Goal: Contribute content: Add original content to the website for others to see

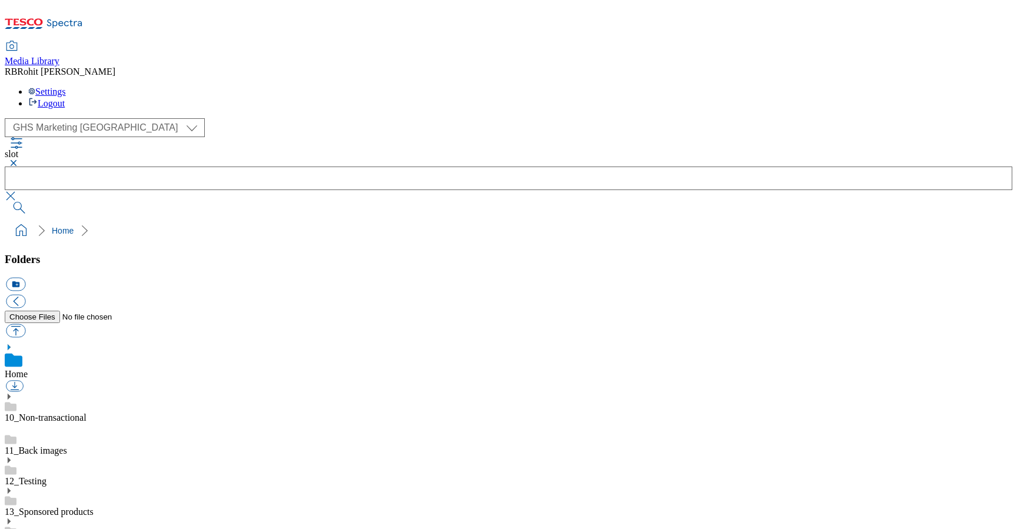
scroll to position [662, 0]
click at [76, 412] on link "10_Non-transactional" at bounding box center [46, 417] width 82 height 10
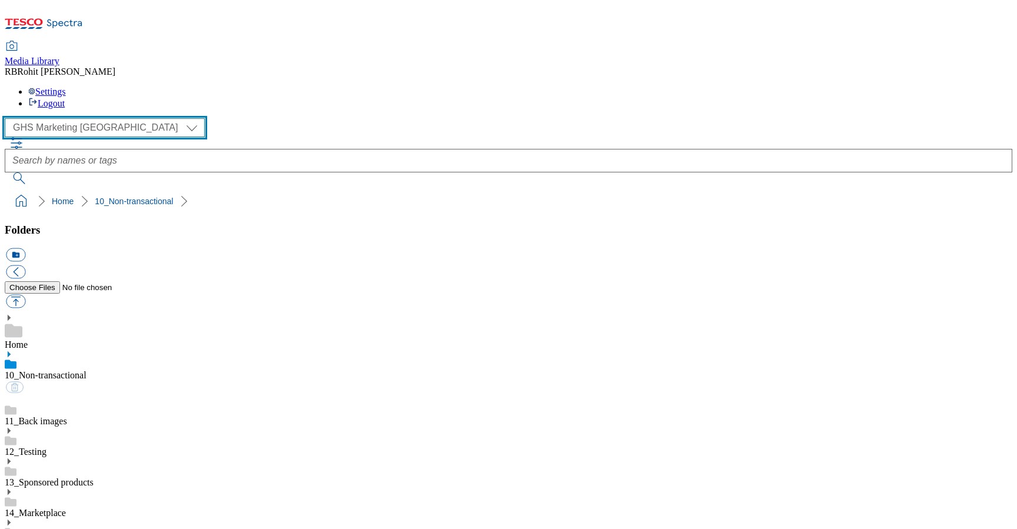
click at [102, 118] on select "Clubcard Marketing Clubcard ROI Dotcom UK GHS Marketing UK GHS ROI Realfood Tes…" at bounding box center [105, 127] width 200 height 19
select select "flare-homepage"
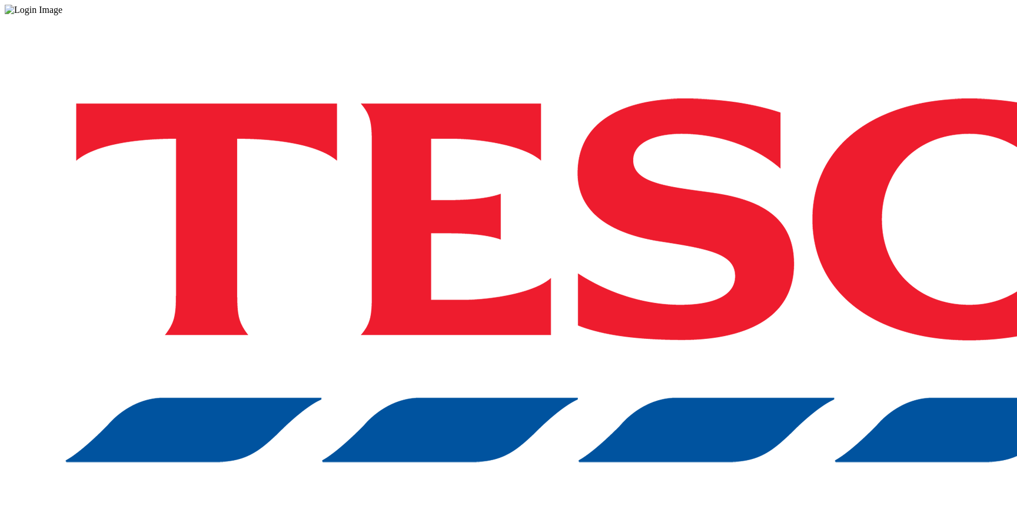
click at [782, 292] on div "Log in to the Spectra’s dashboard using [PERSON_NAME]’s credentials. If you don…" at bounding box center [508, 307] width 1007 height 585
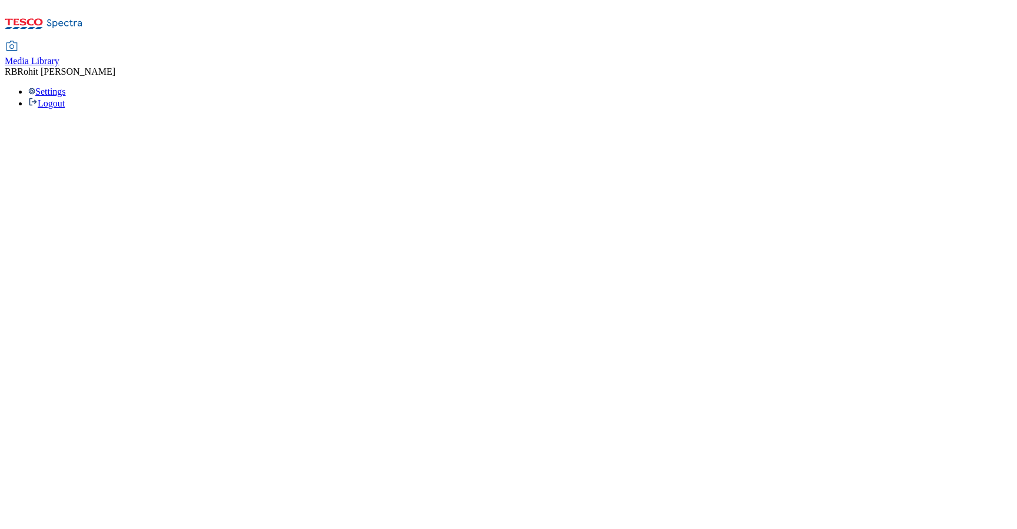
select select "flare-homepage"
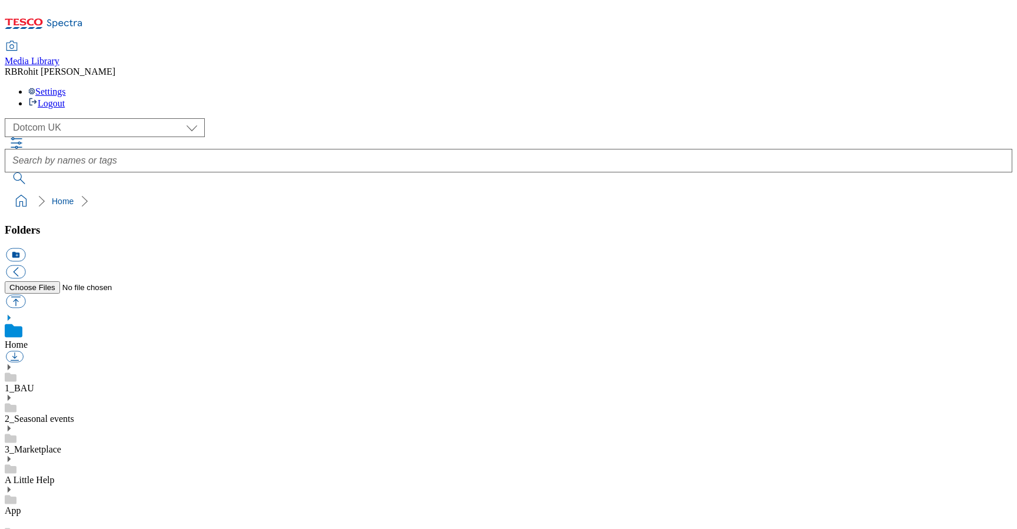
scroll to position [673, 0]
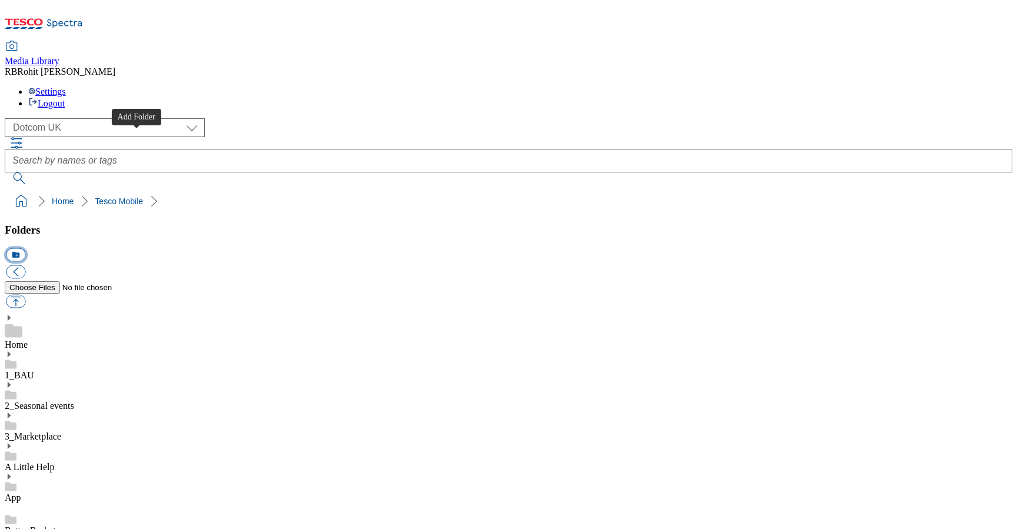
click at [25, 248] on button "icon_new_folder" at bounding box center [15, 255] width 19 height 14
type input "2529"
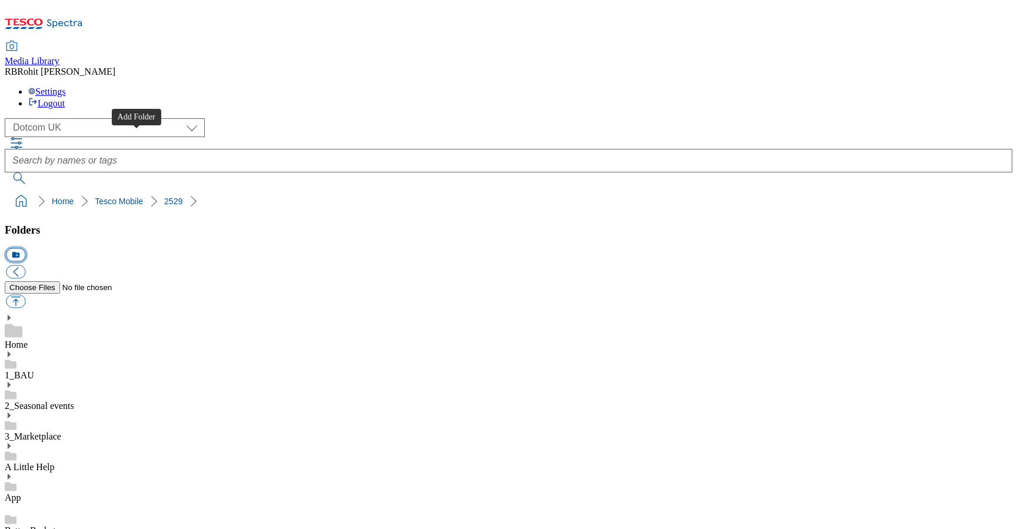
click at [25, 248] on button "icon_new_folder" at bounding box center [15, 255] width 19 height 14
type input "Pay monthly"
click at [25, 248] on button "icon_new_folder" at bounding box center [15, 255] width 19 height 14
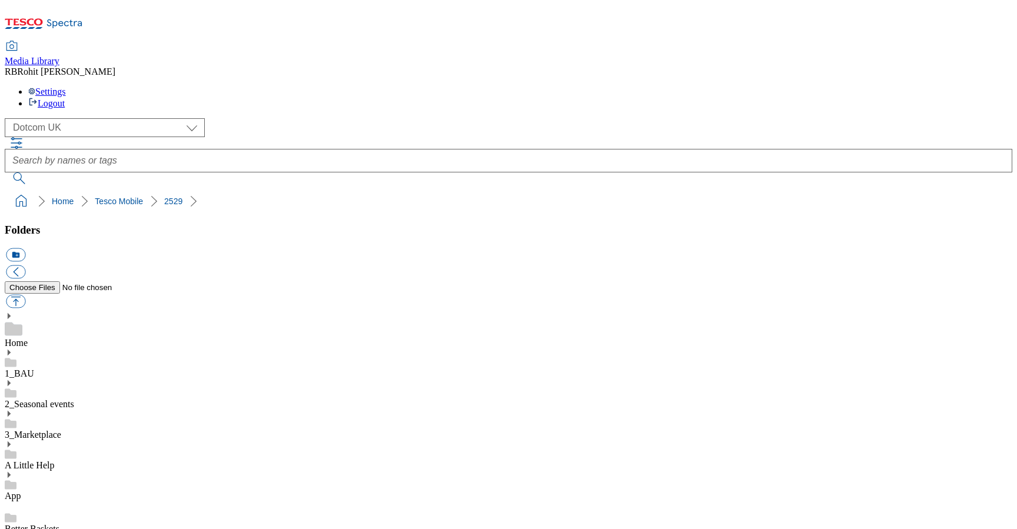
type input "PayG"
click at [25, 248] on button "icon_new_folder" at bounding box center [15, 255] width 19 height 14
type input "Sim"
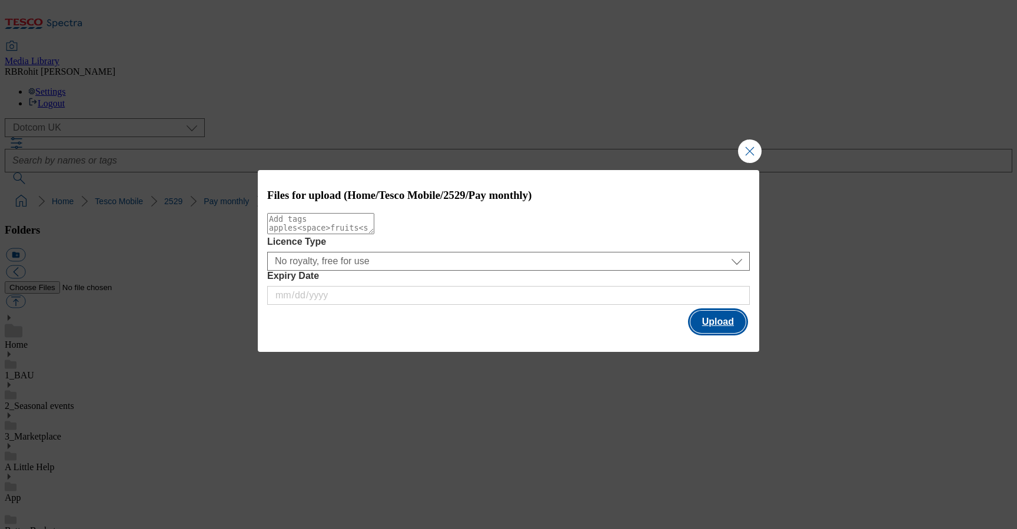
click at [721, 317] on button "Upload" at bounding box center [717, 322] width 55 height 22
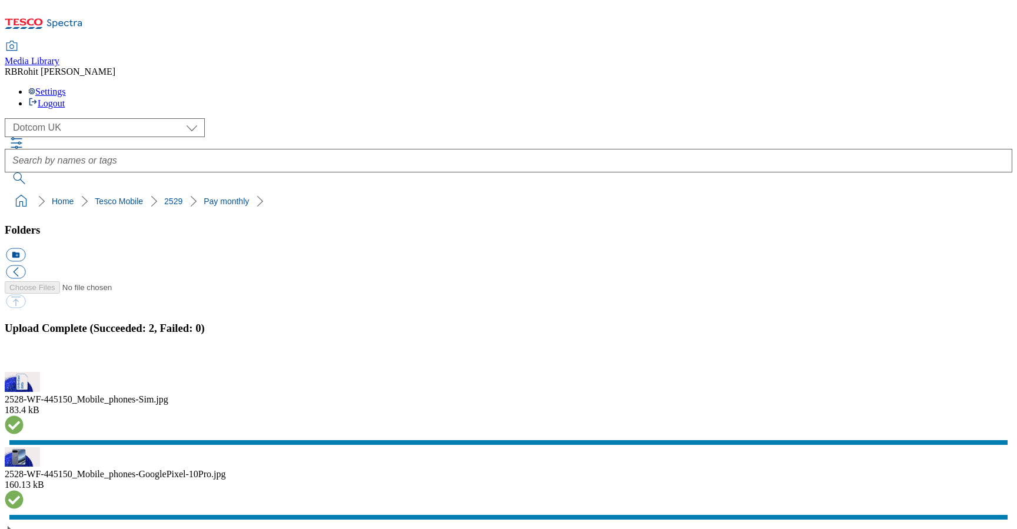
click at [24, 359] on button "button" at bounding box center [15, 364] width 18 height 11
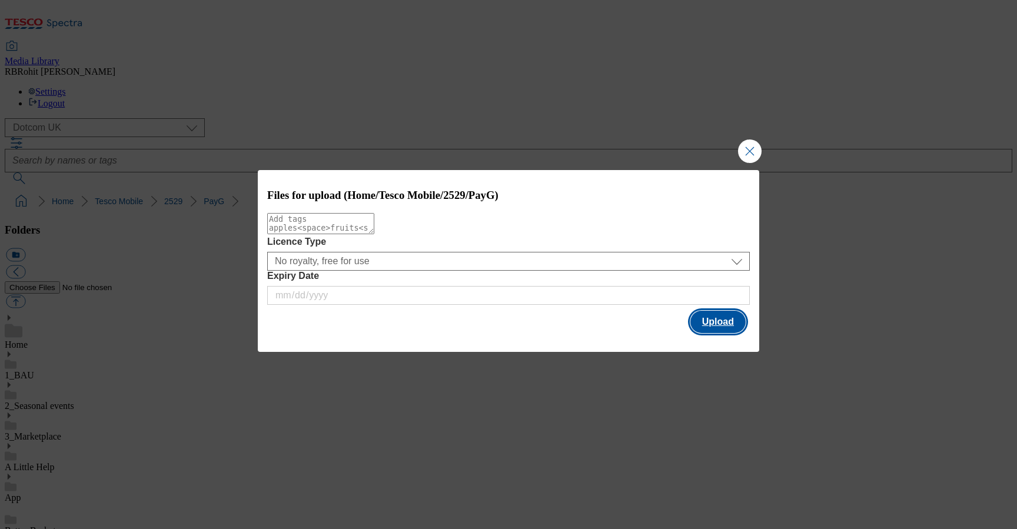
click at [709, 324] on button "Upload" at bounding box center [717, 322] width 55 height 22
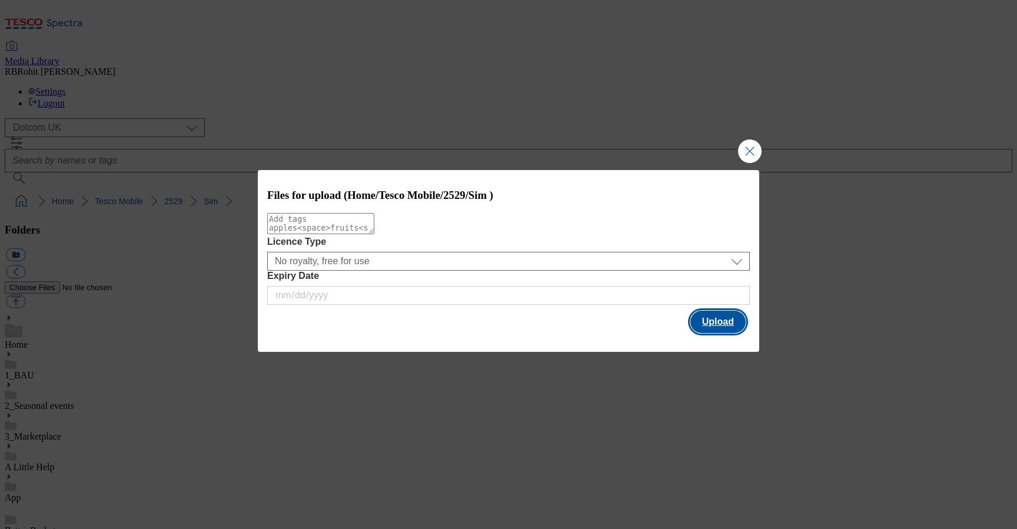
click at [722, 325] on button "Upload" at bounding box center [717, 322] width 55 height 22
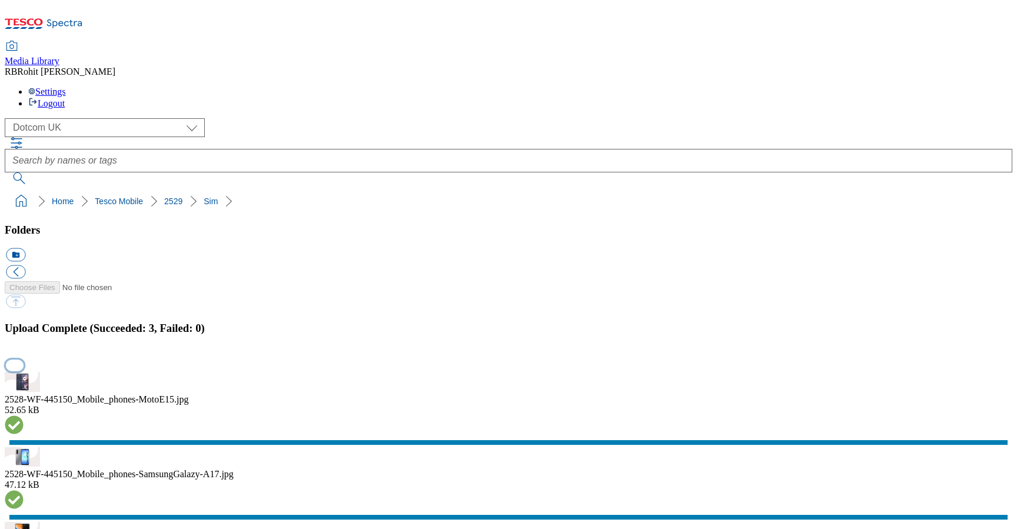
click at [24, 359] on button "button" at bounding box center [15, 364] width 18 height 11
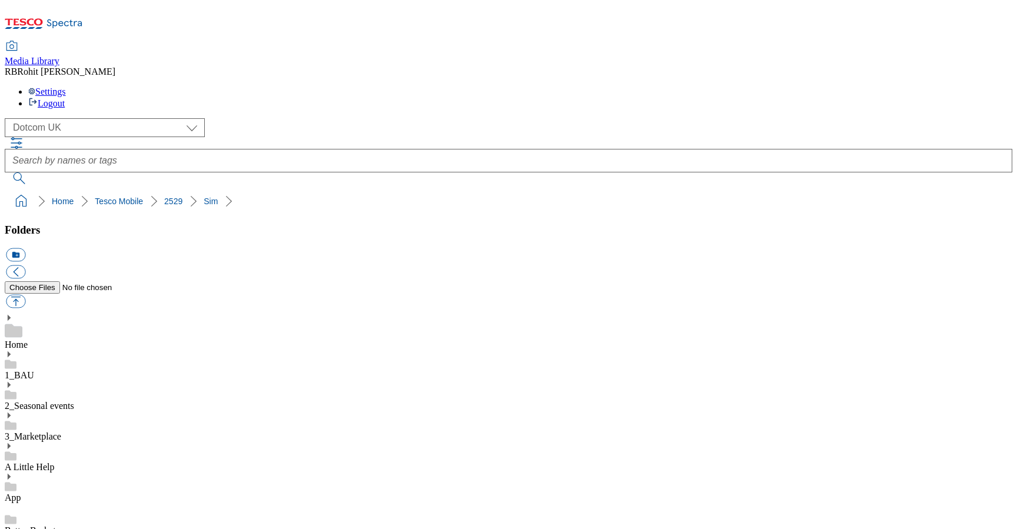
click at [89, 314] on div "Home" at bounding box center [508, 332] width 1007 height 36
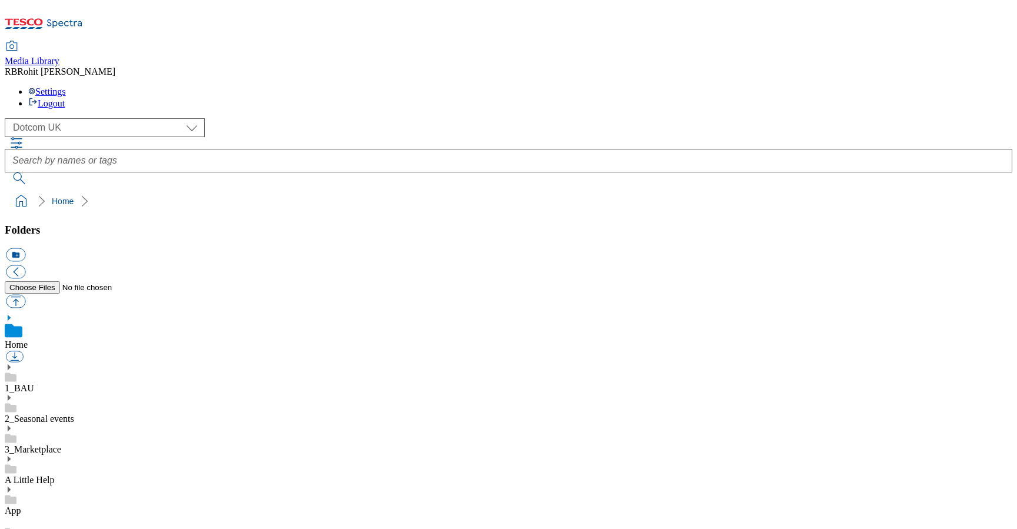
scroll to position [748, 0]
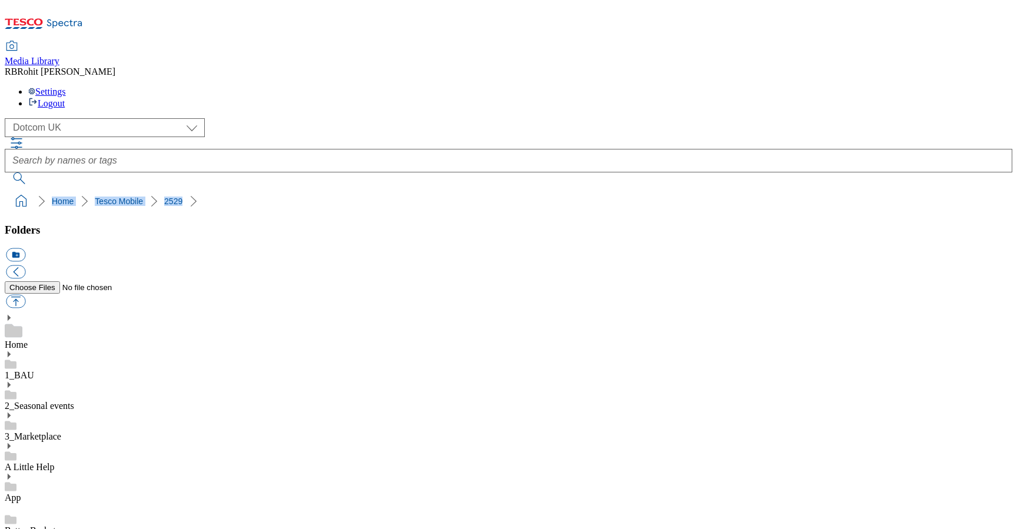
drag, startPoint x: 4, startPoint y: 114, endPoint x: 162, endPoint y: 108, distance: 158.4
click at [162, 190] on nav "Home Tesco Mobile 2529" at bounding box center [508, 201] width 1007 height 22
copy ol "Home Tesco Mobile 2529"
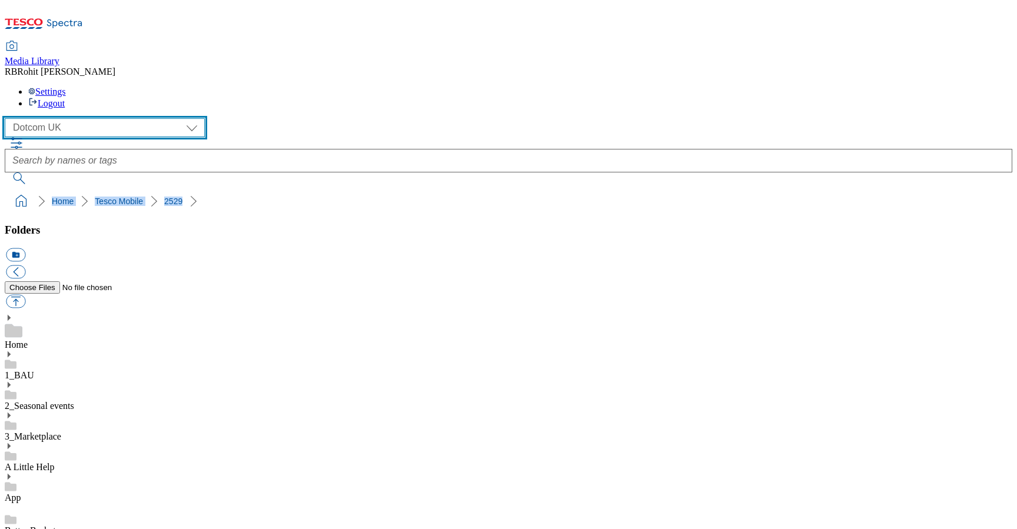
click at [84, 118] on select "Clubcard Marketing Clubcard ROI Dotcom UK GHS Marketing UK GHS ROI Realfood Tes…" at bounding box center [105, 127] width 200 height 19
select select "flare-ghs-roi"
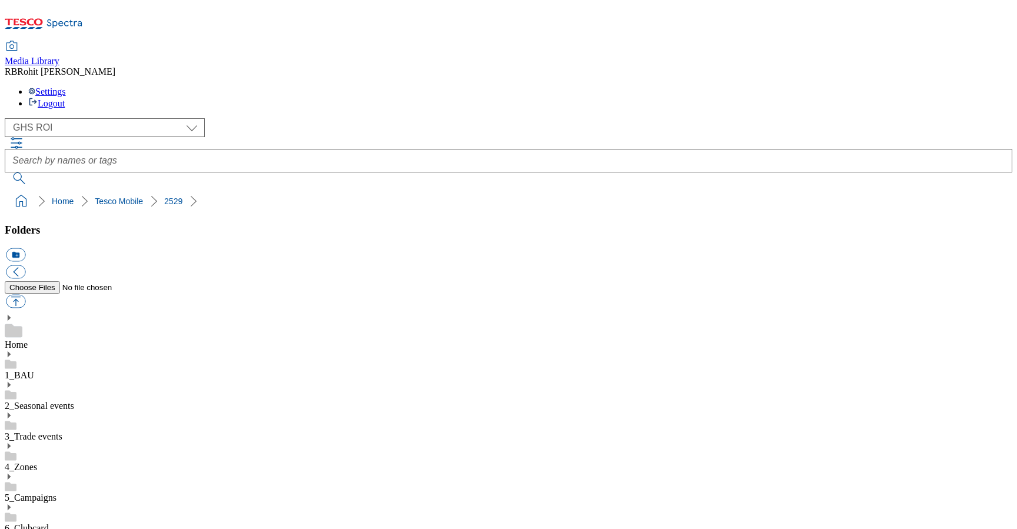
click at [34, 370] on link "1_BAU" at bounding box center [19, 375] width 29 height 10
click at [11, 351] on use at bounding box center [9, 354] width 3 height 6
click at [11, 487] on use at bounding box center [9, 490] width 3 height 6
click at [85, 485] on div "2025" at bounding box center [508, 500] width 1007 height 31
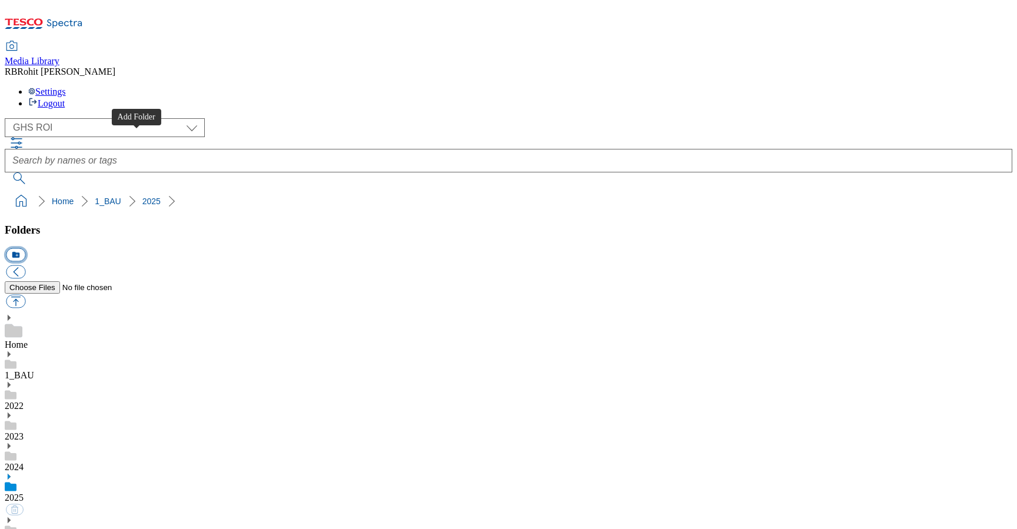
click at [25, 248] on button "icon_new_folder" at bounding box center [15, 255] width 19 height 14
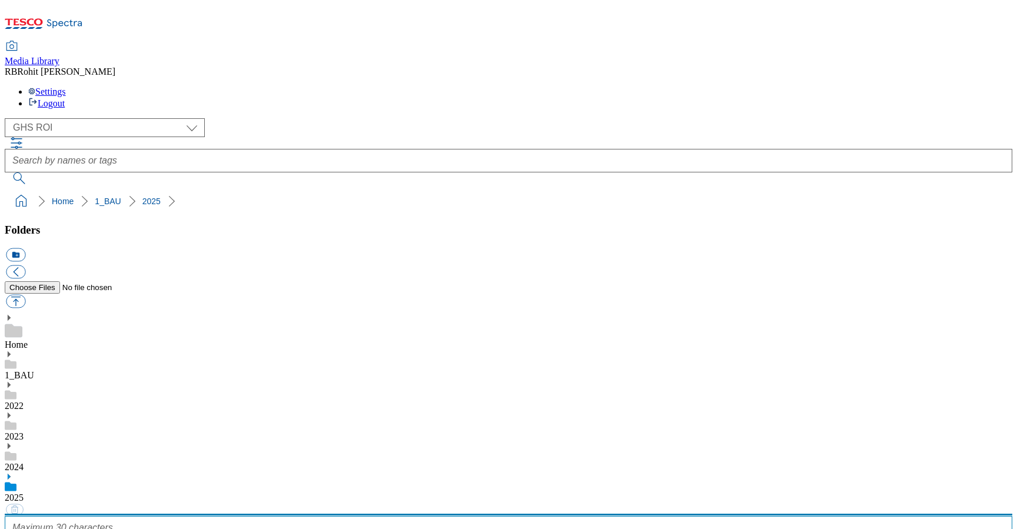
click at [109, 516] on input "text" at bounding box center [508, 528] width 1007 height 24
type input "2529"
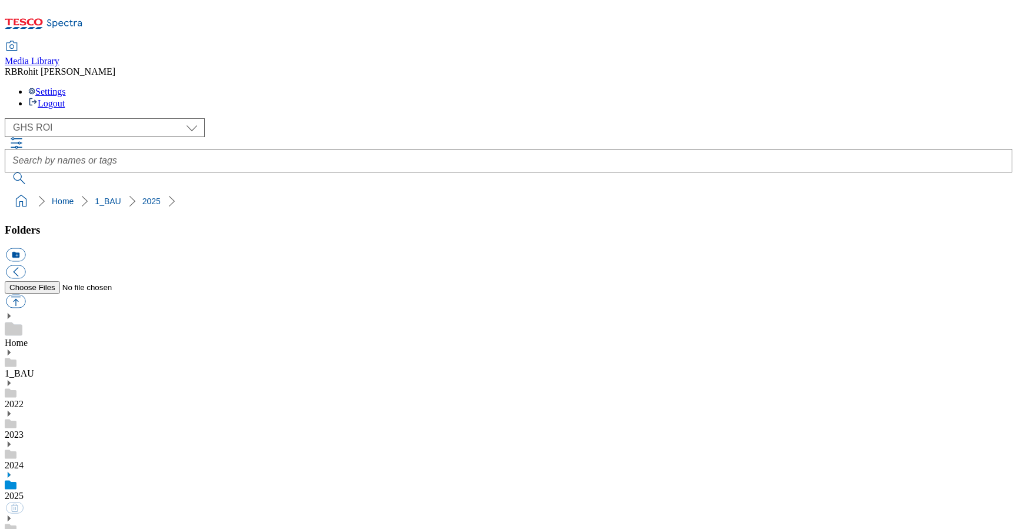
scroll to position [501, 0]
click at [25, 248] on button "icon_new_folder" at bounding box center [15, 255] width 19 height 14
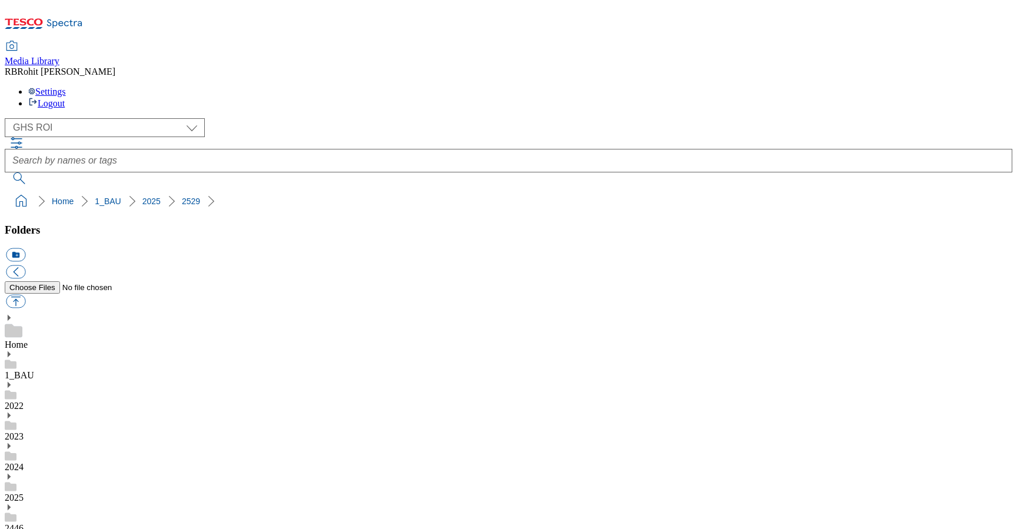
type input "Roundel"
click at [25, 248] on button "icon_new_folder" at bounding box center [15, 255] width 19 height 14
type input "Special offers"
click at [25, 248] on button "icon_new_folder" at bounding box center [15, 255] width 19 height 14
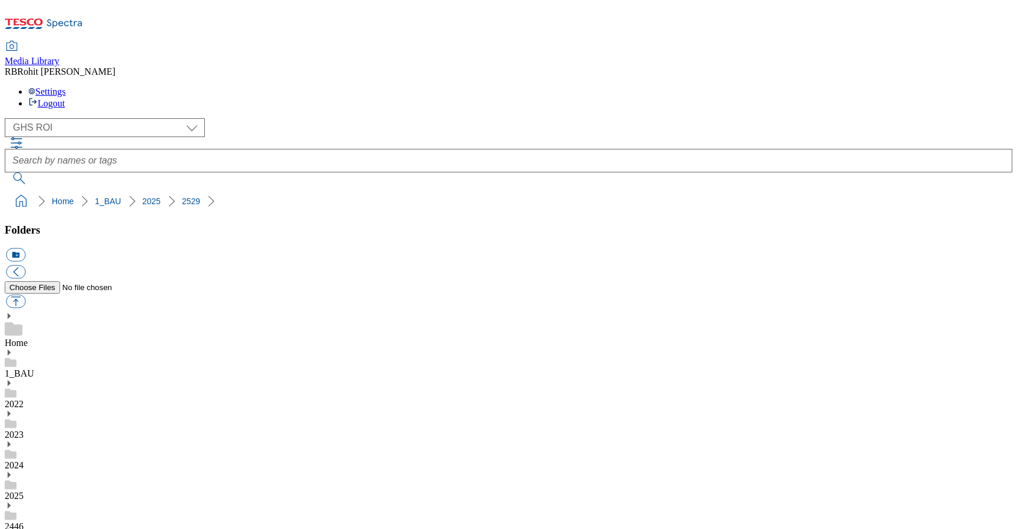
type input "Dot ie - GHS"
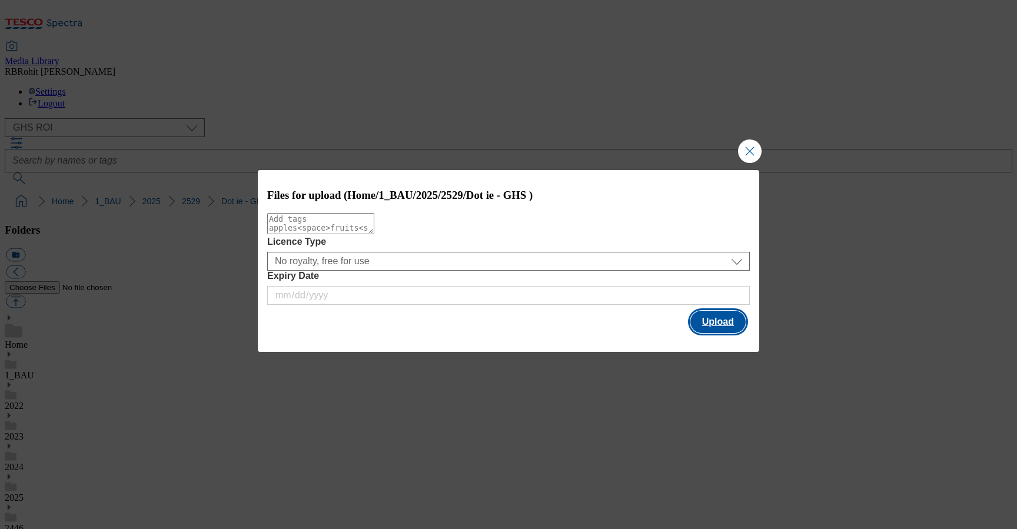
click at [728, 324] on button "Upload" at bounding box center [717, 322] width 55 height 22
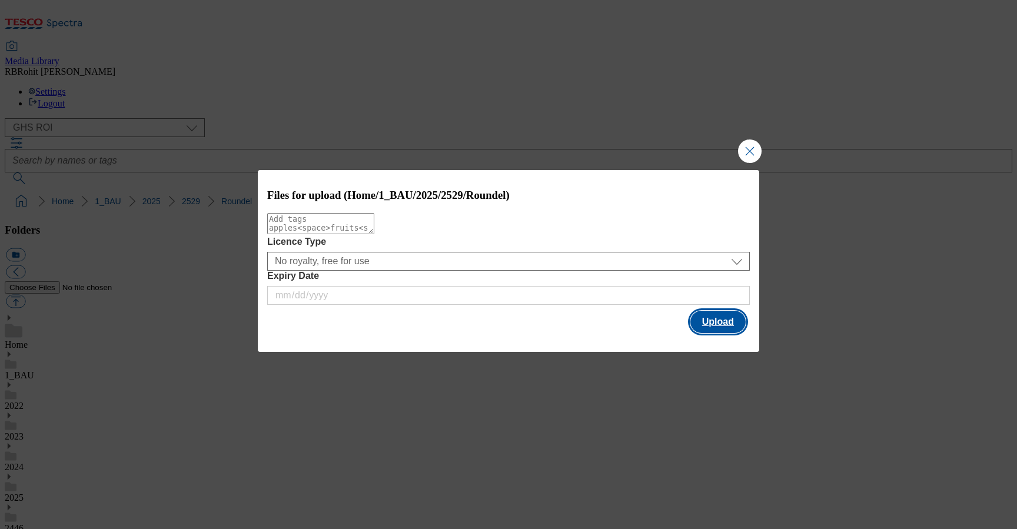
click at [708, 321] on button "Upload" at bounding box center [717, 322] width 55 height 22
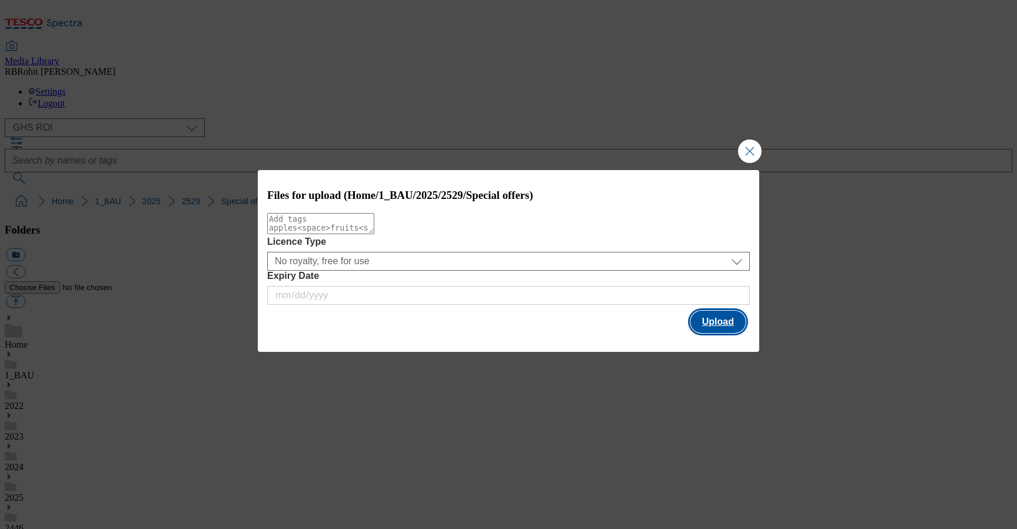
click at [733, 327] on button "Upload" at bounding box center [717, 322] width 55 height 22
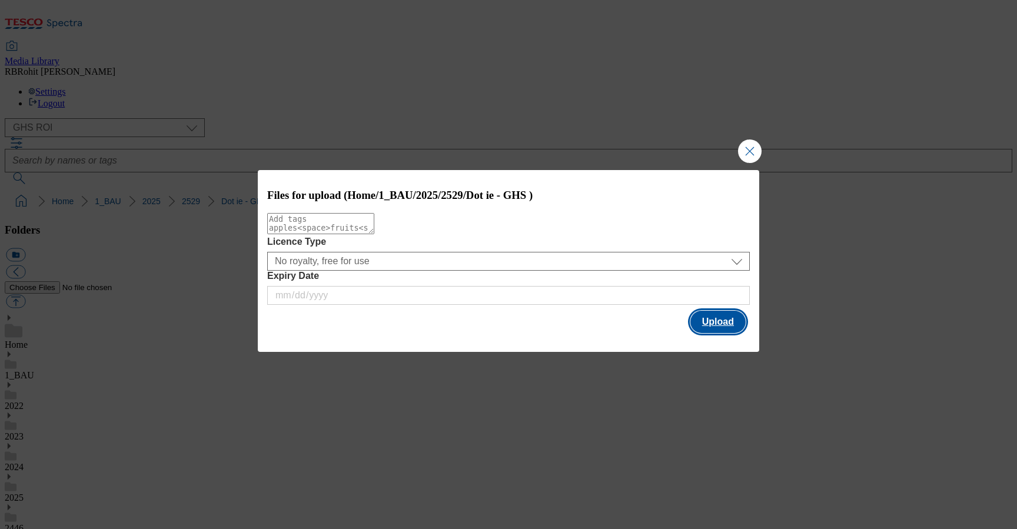
click at [717, 319] on button "Upload" at bounding box center [717, 322] width 55 height 22
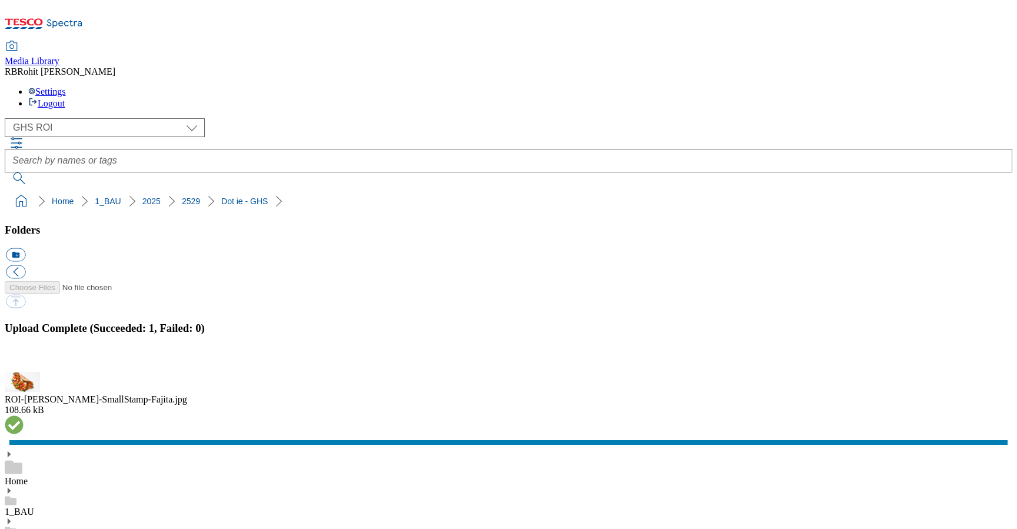
click at [24, 359] on button "button" at bounding box center [15, 364] width 18 height 11
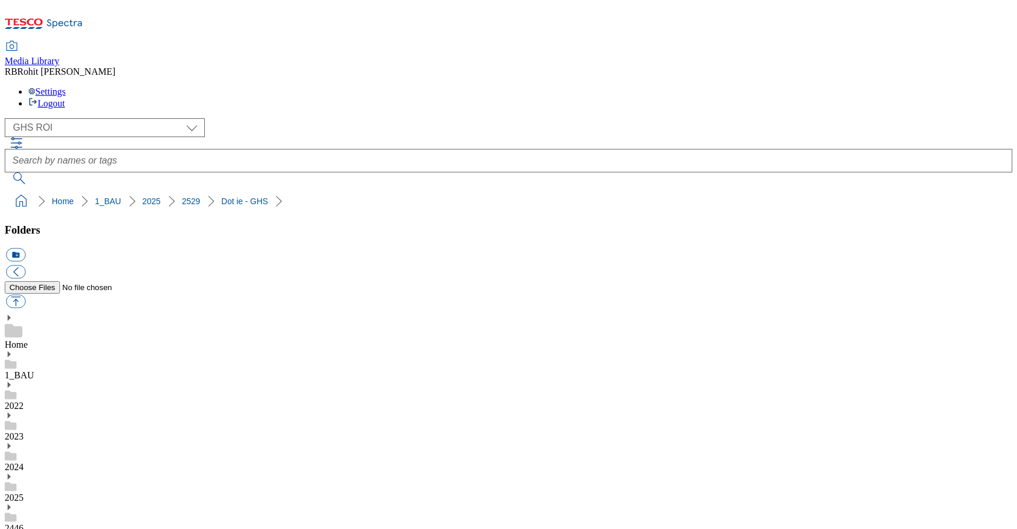
drag, startPoint x: 4, startPoint y: 114, endPoint x: 162, endPoint y: 109, distance: 158.9
click at [162, 190] on nav "Home 1_BAU 2025 2529" at bounding box center [508, 201] width 1007 height 22
copy ol "Home 1_BAU 2025 2529"
click at [222, 118] on div "( optional ) Clubcard Marketing Clubcard ROI Dotcom UK GHS Marketing UK GHS ROI…" at bounding box center [508, 151] width 1007 height 66
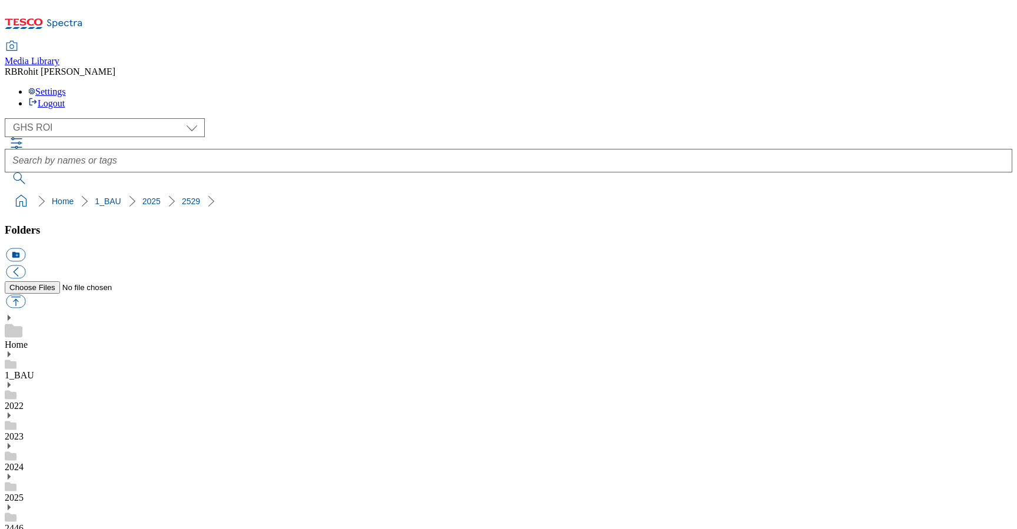
scroll to position [178, 0]
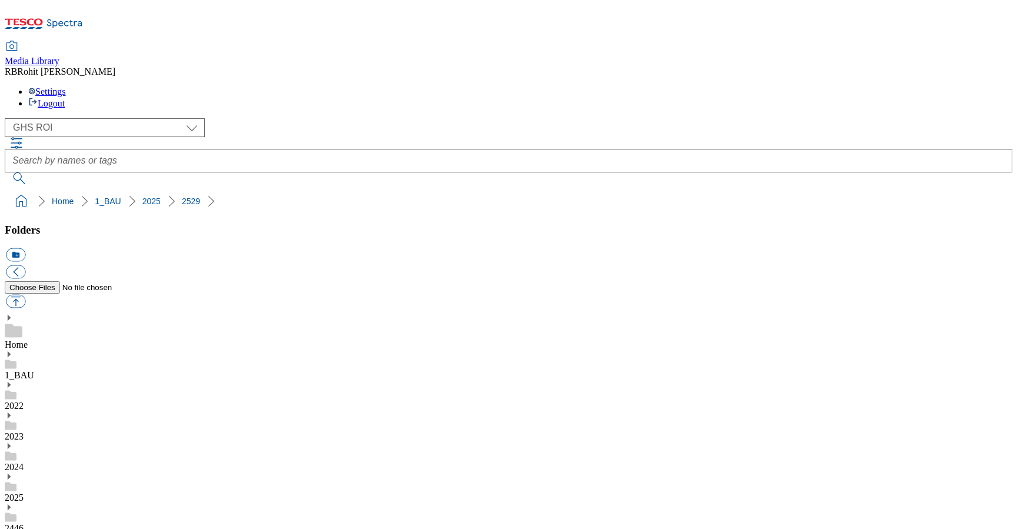
click at [88, 314] on div "Home" at bounding box center [508, 332] width 1007 height 36
